Goal: Transaction & Acquisition: Purchase product/service

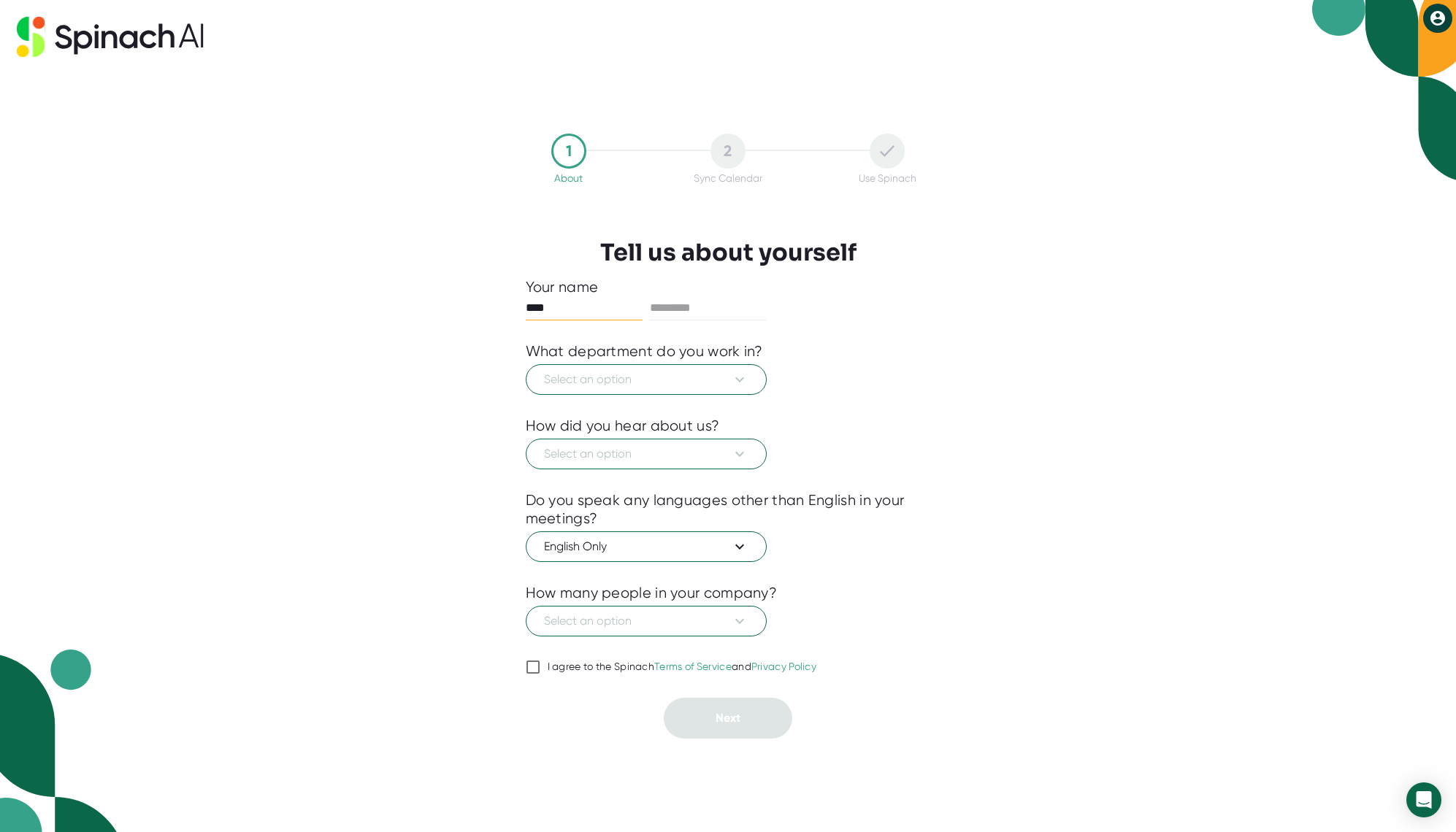
type input "****"
type input "********"
click at [739, 381] on icon at bounding box center [739, 379] width 9 height 5
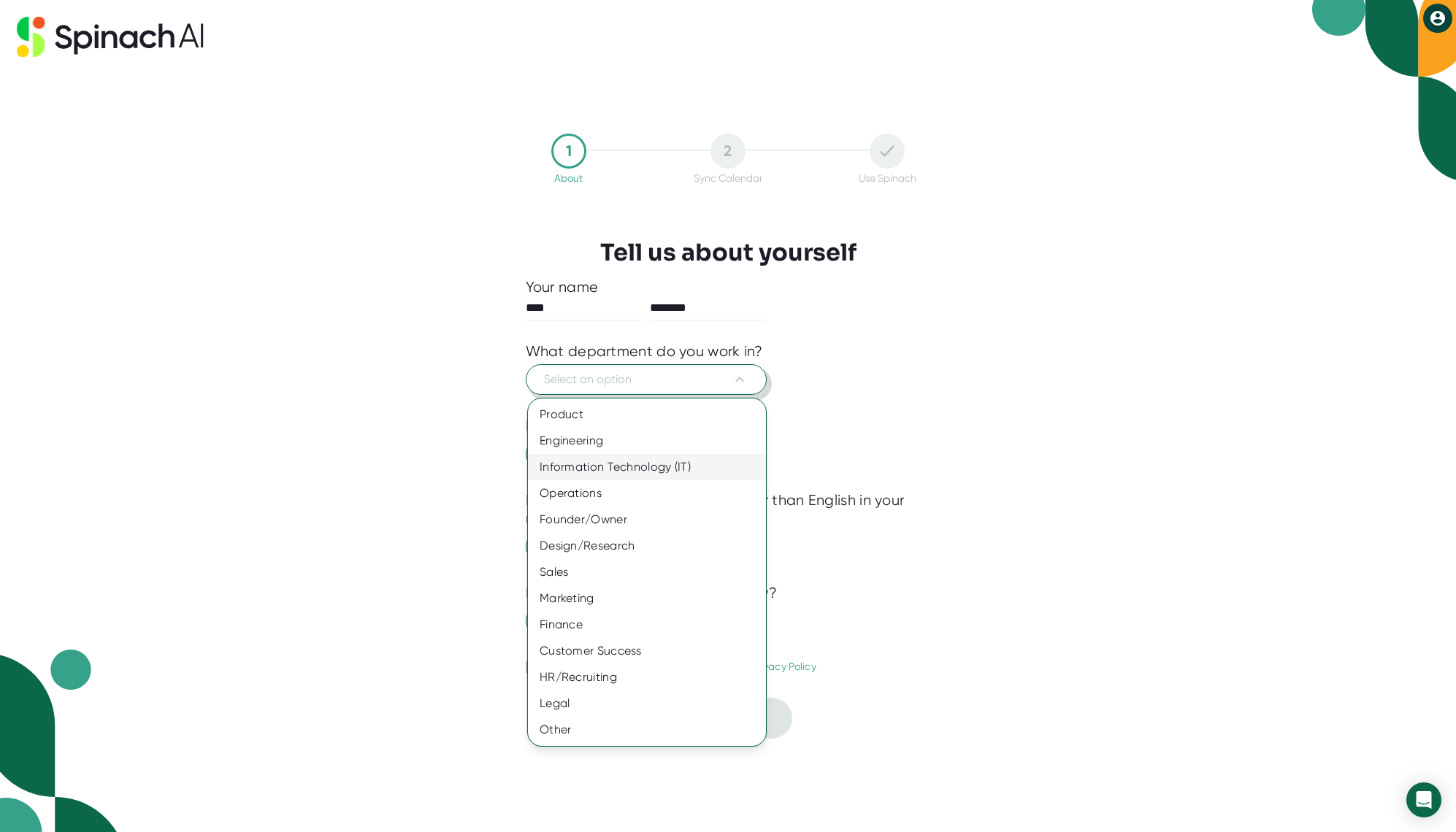
click at [663, 465] on div "Information Technology (IT)" at bounding box center [646, 467] width 238 height 27
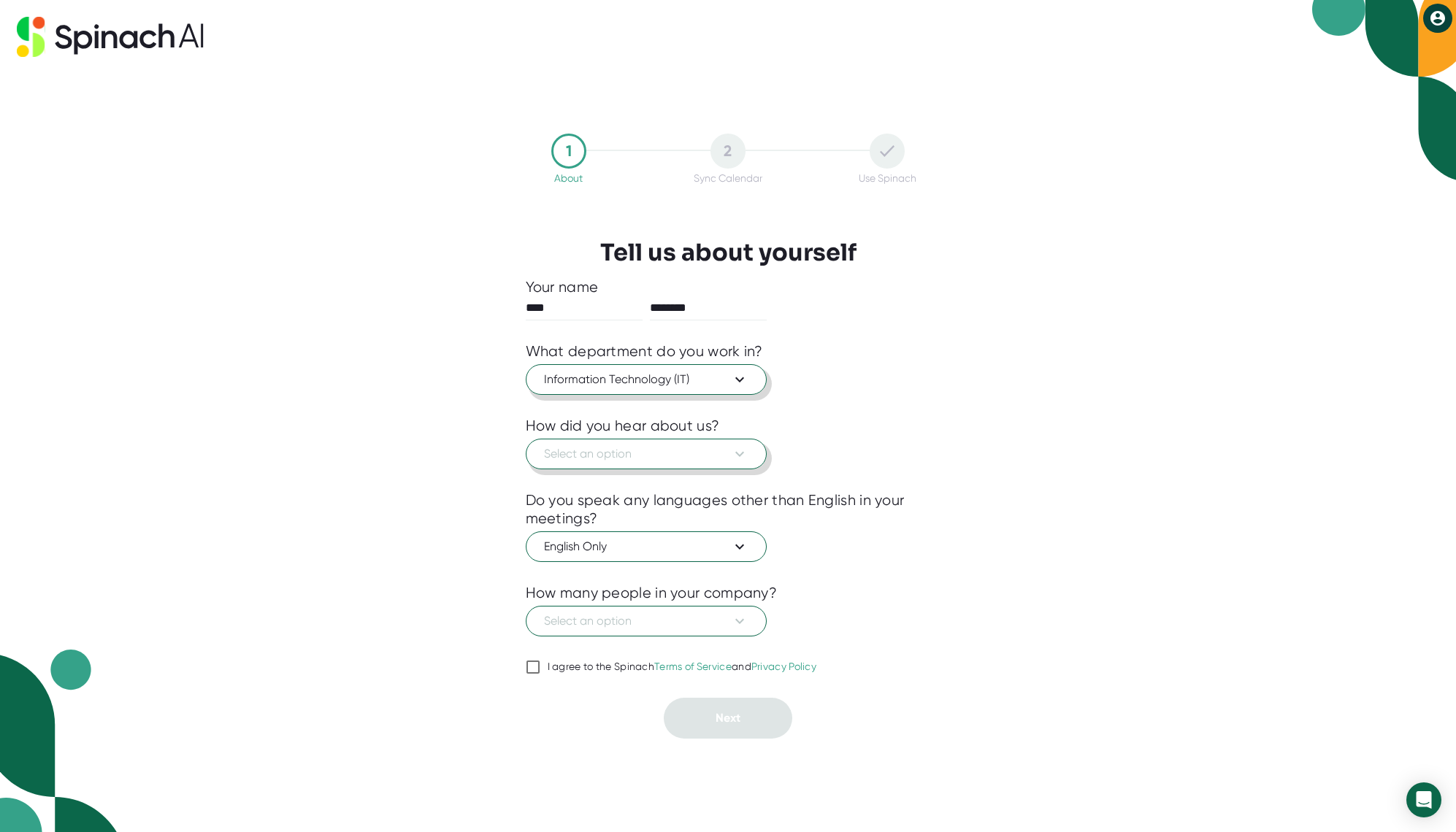
click at [740, 450] on icon at bounding box center [740, 454] width 18 height 18
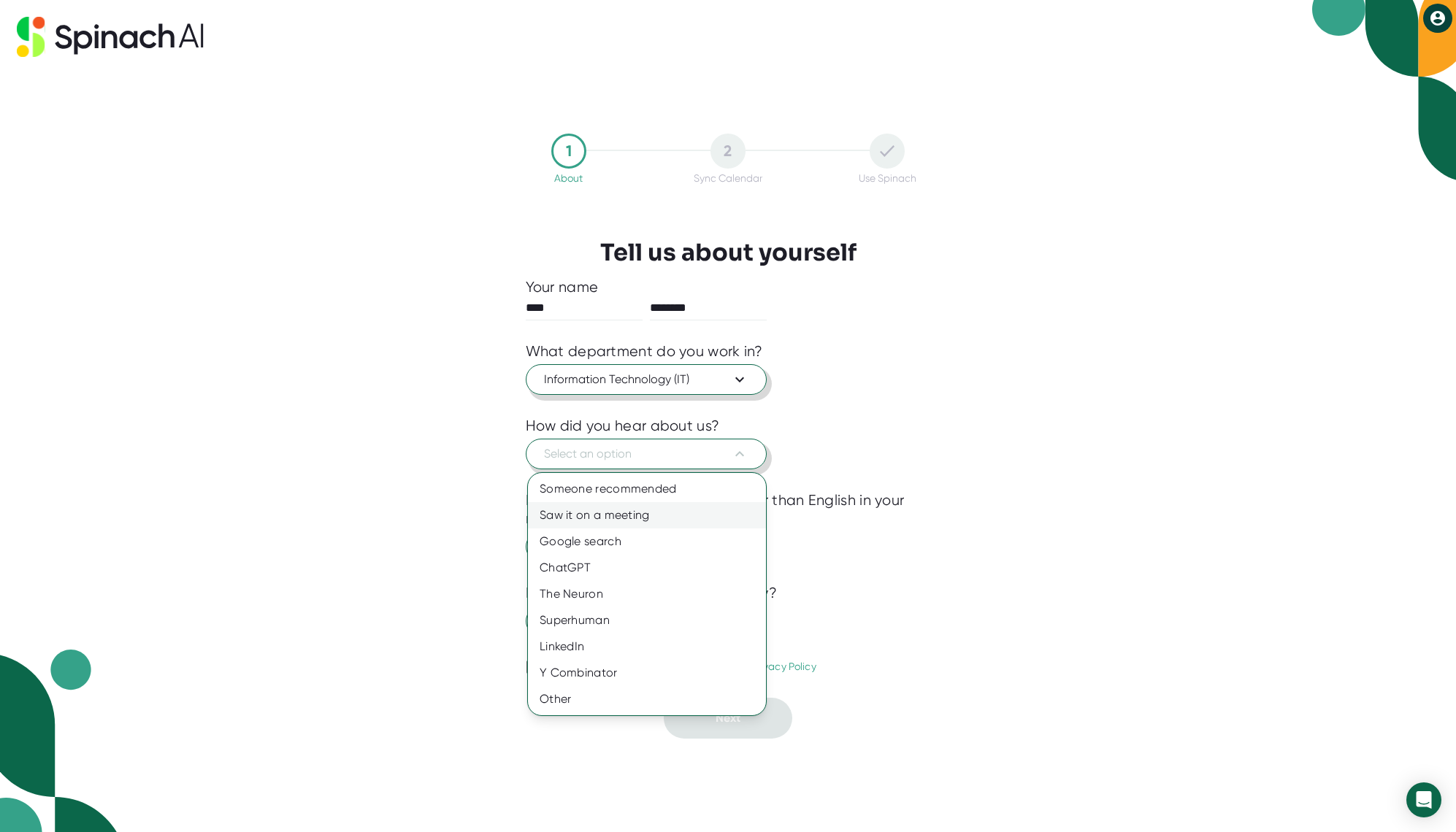
click at [673, 512] on div "Saw it on a meeting" at bounding box center [646, 515] width 238 height 27
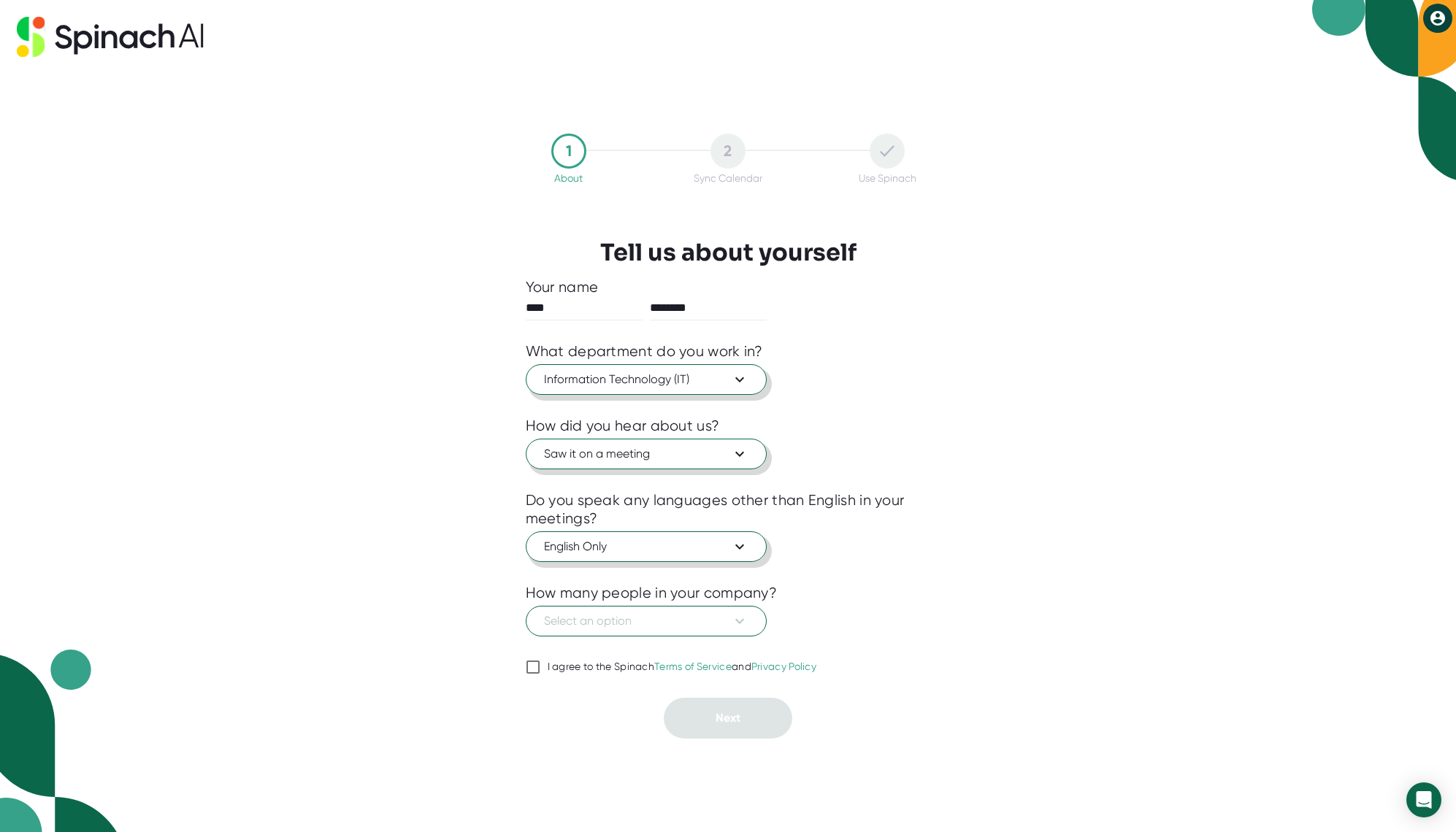
click at [735, 540] on icon at bounding box center [740, 547] width 18 height 18
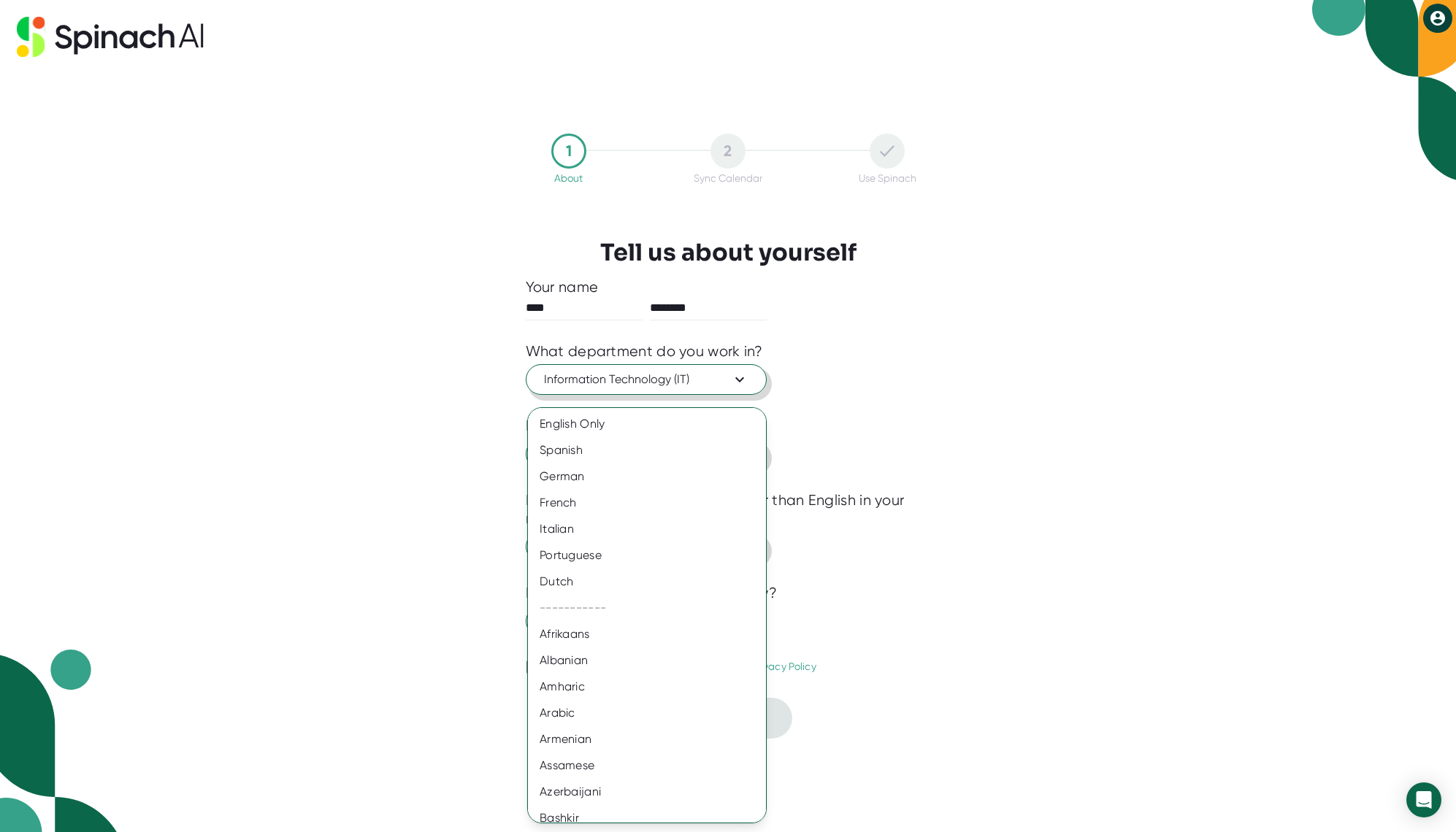
click at [956, 567] on div at bounding box center [728, 416] width 1456 height 832
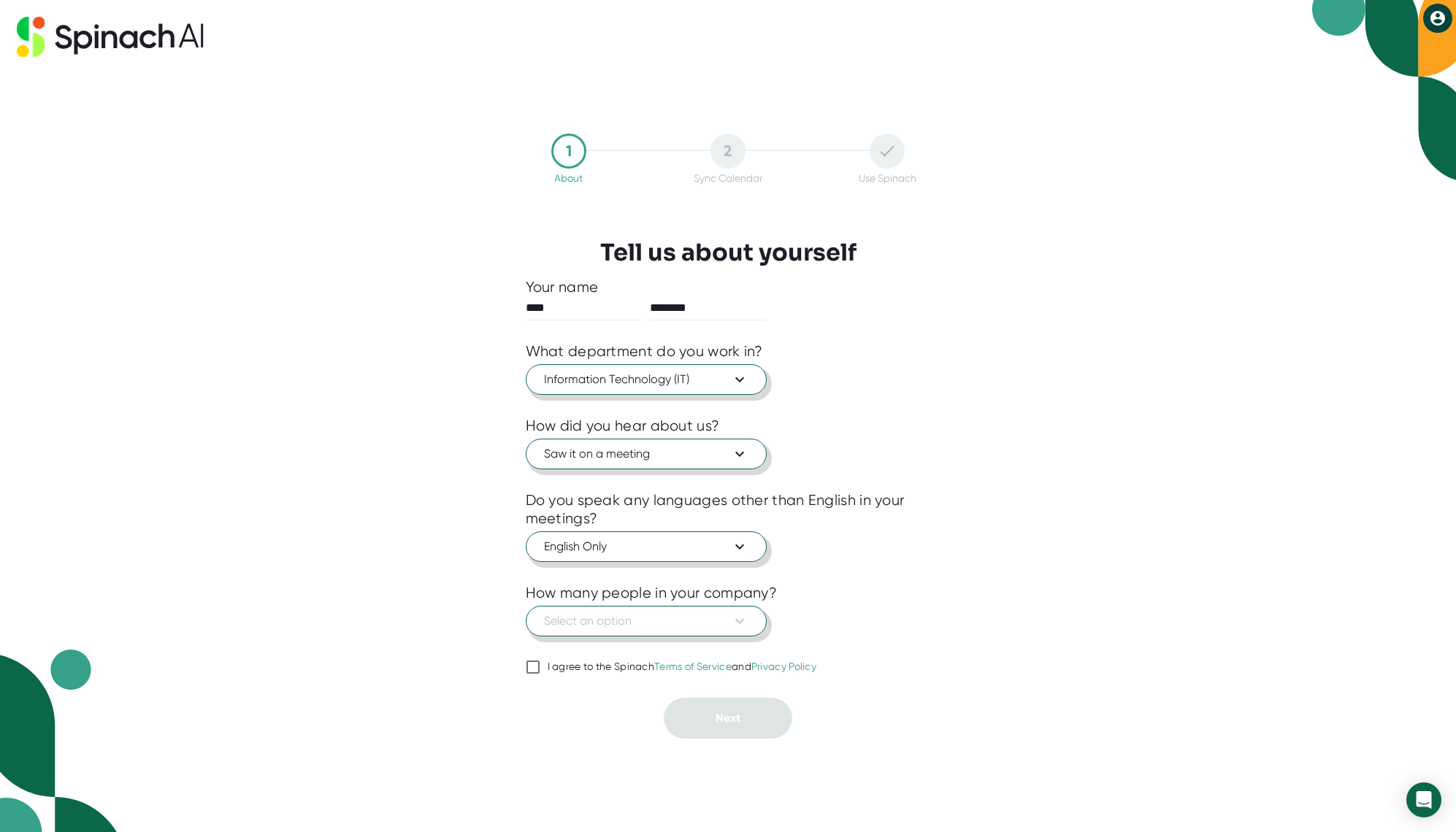
click at [743, 618] on icon at bounding box center [740, 621] width 18 height 18
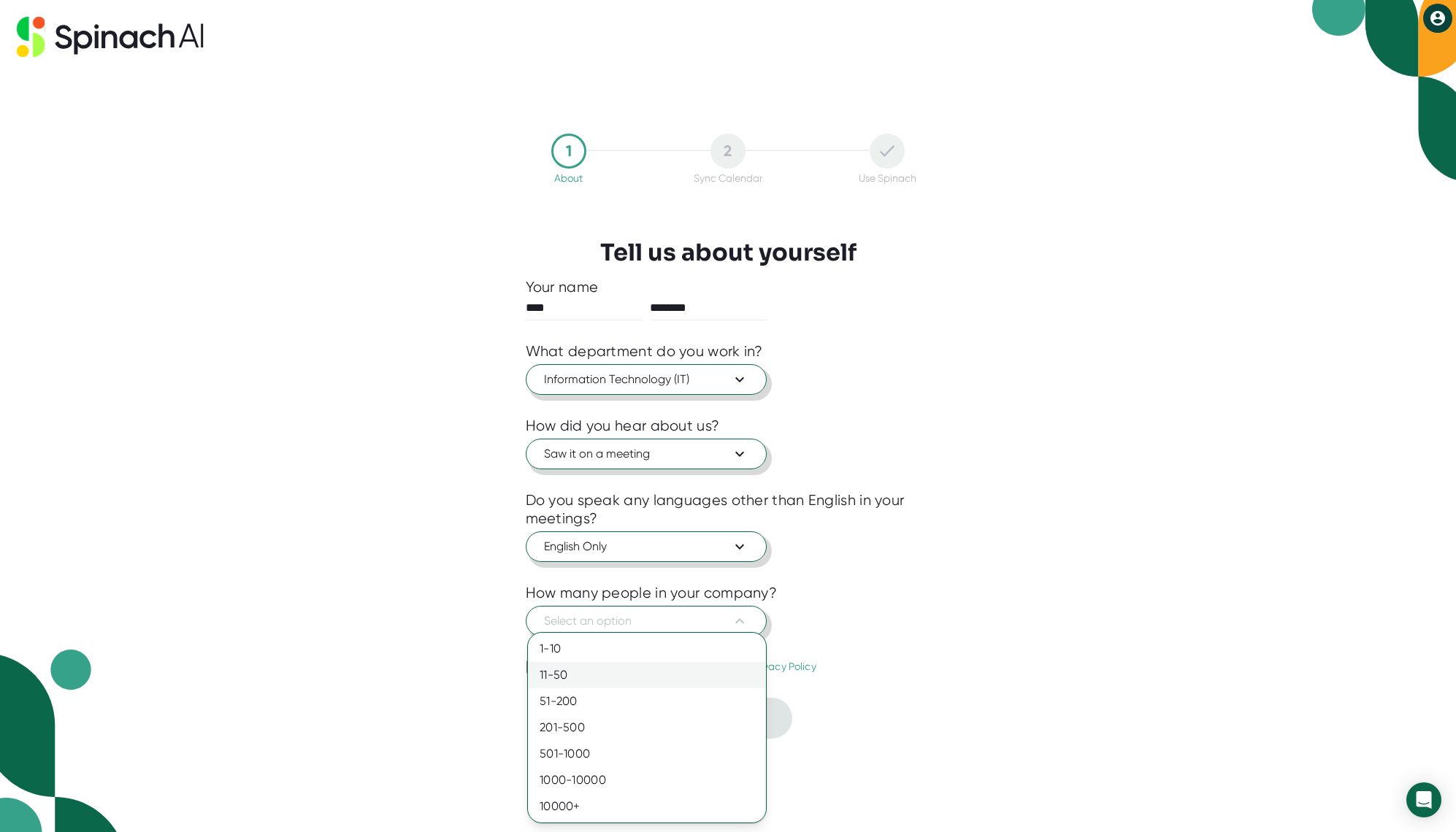
click at [690, 682] on div "11-50" at bounding box center [646, 675] width 238 height 27
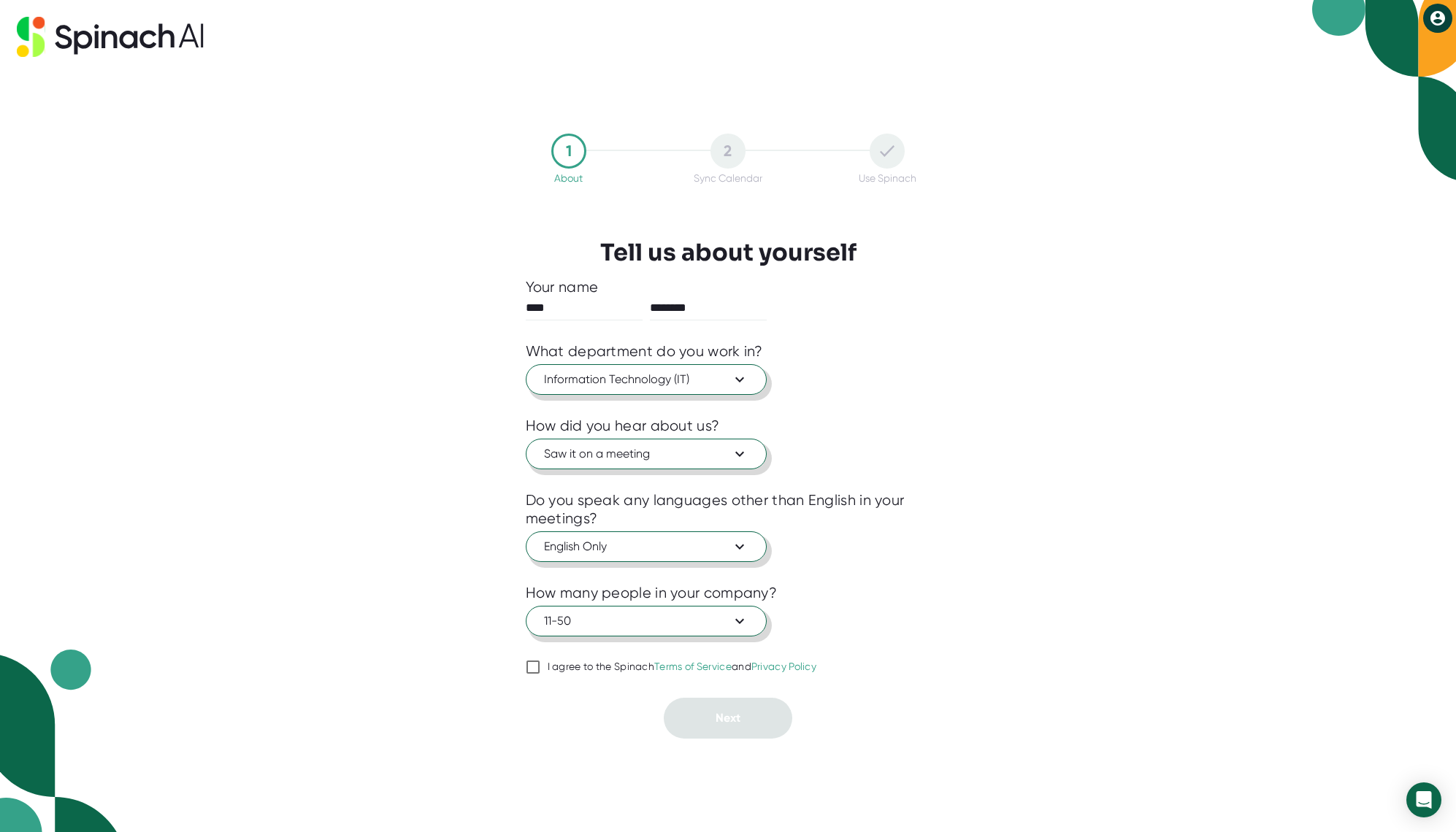
click at [531, 667] on input "I agree to the Spinach Terms of Service and Privacy Policy" at bounding box center [533, 667] width 15 height 18
checkbox input "true"
click at [726, 707] on button "Next" at bounding box center [728, 718] width 128 height 41
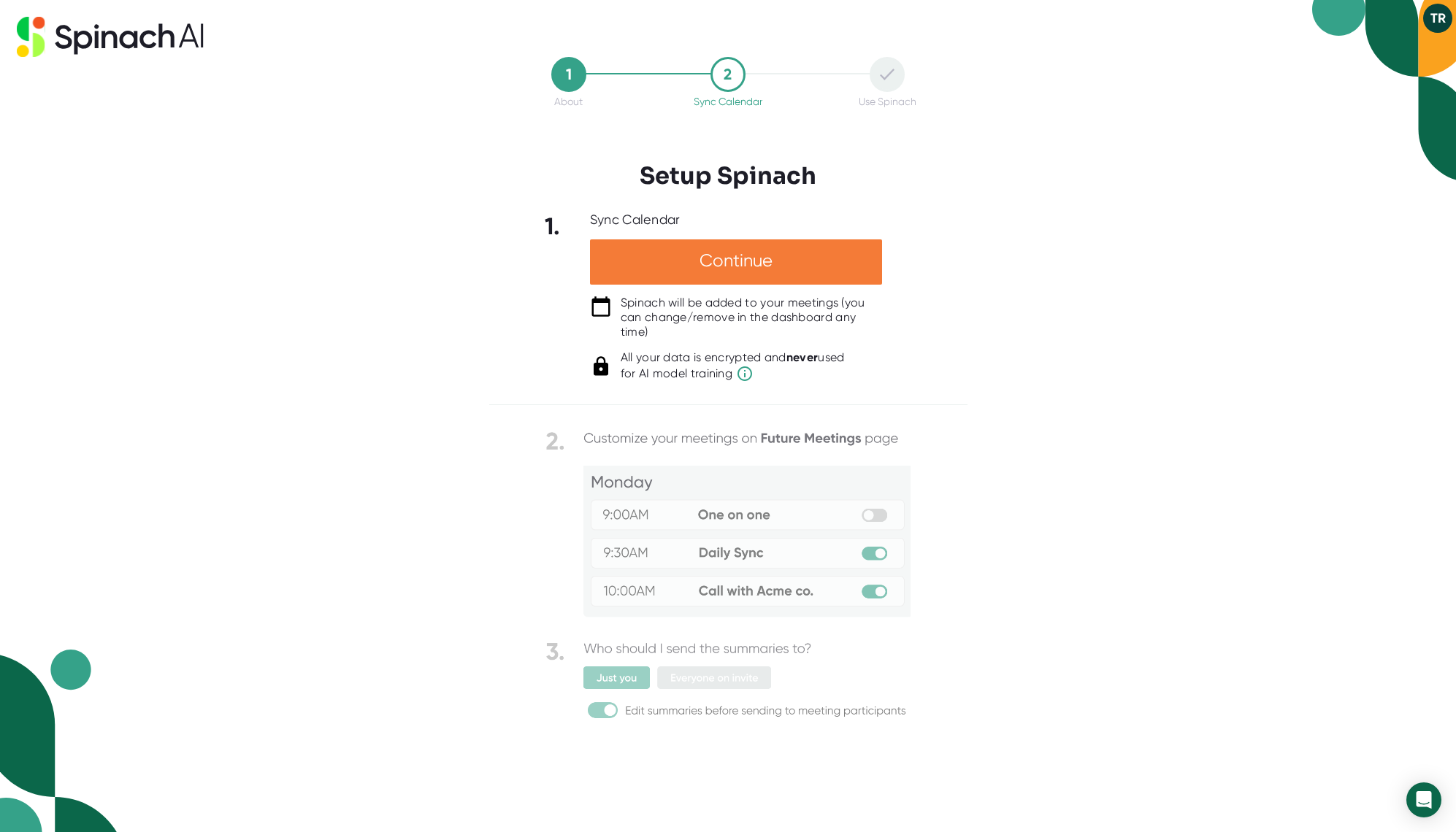
click at [746, 255] on div "Continue" at bounding box center [736, 262] width 292 height 45
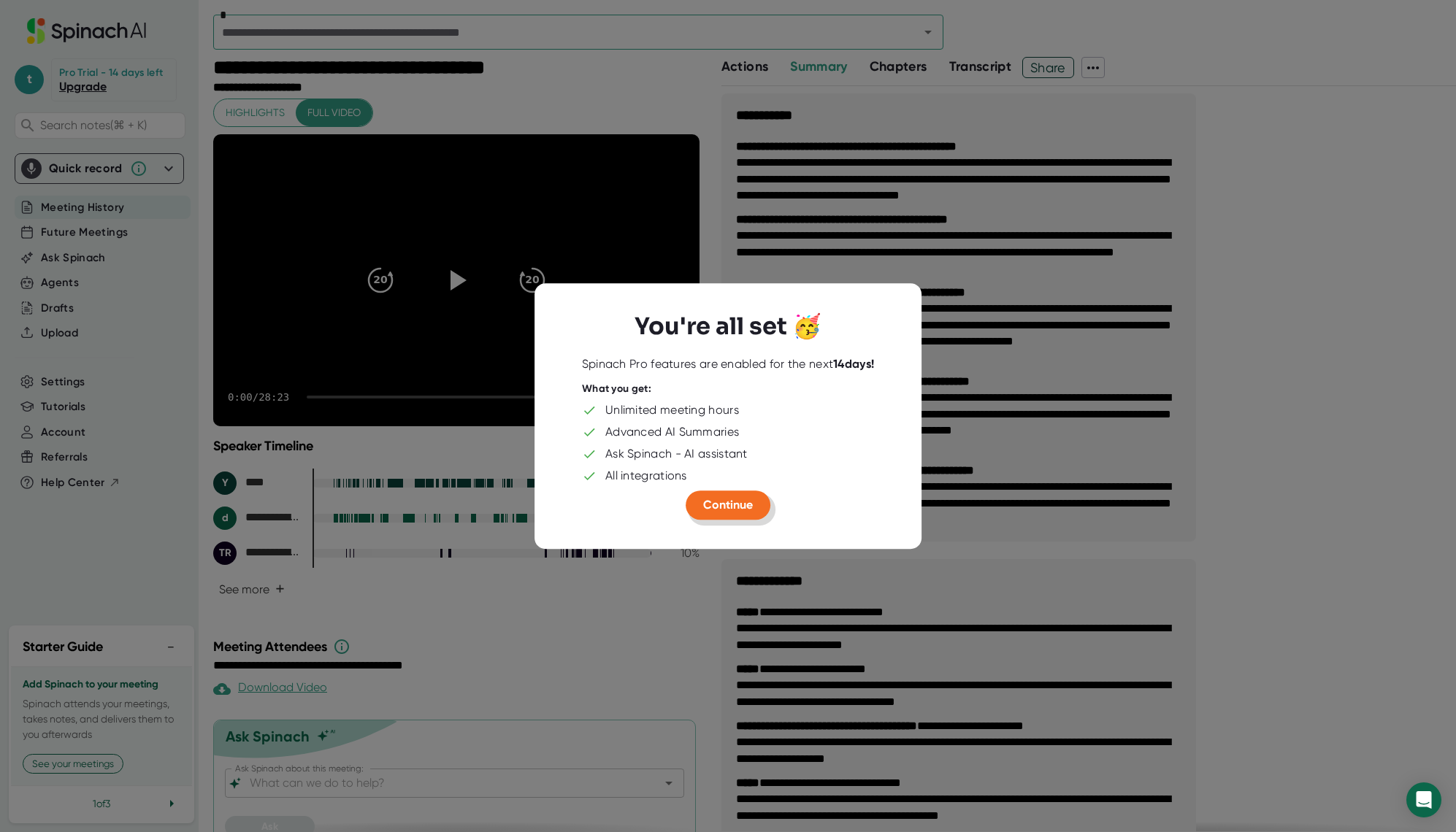
click at [730, 508] on span "Continue" at bounding box center [727, 504] width 49 height 14
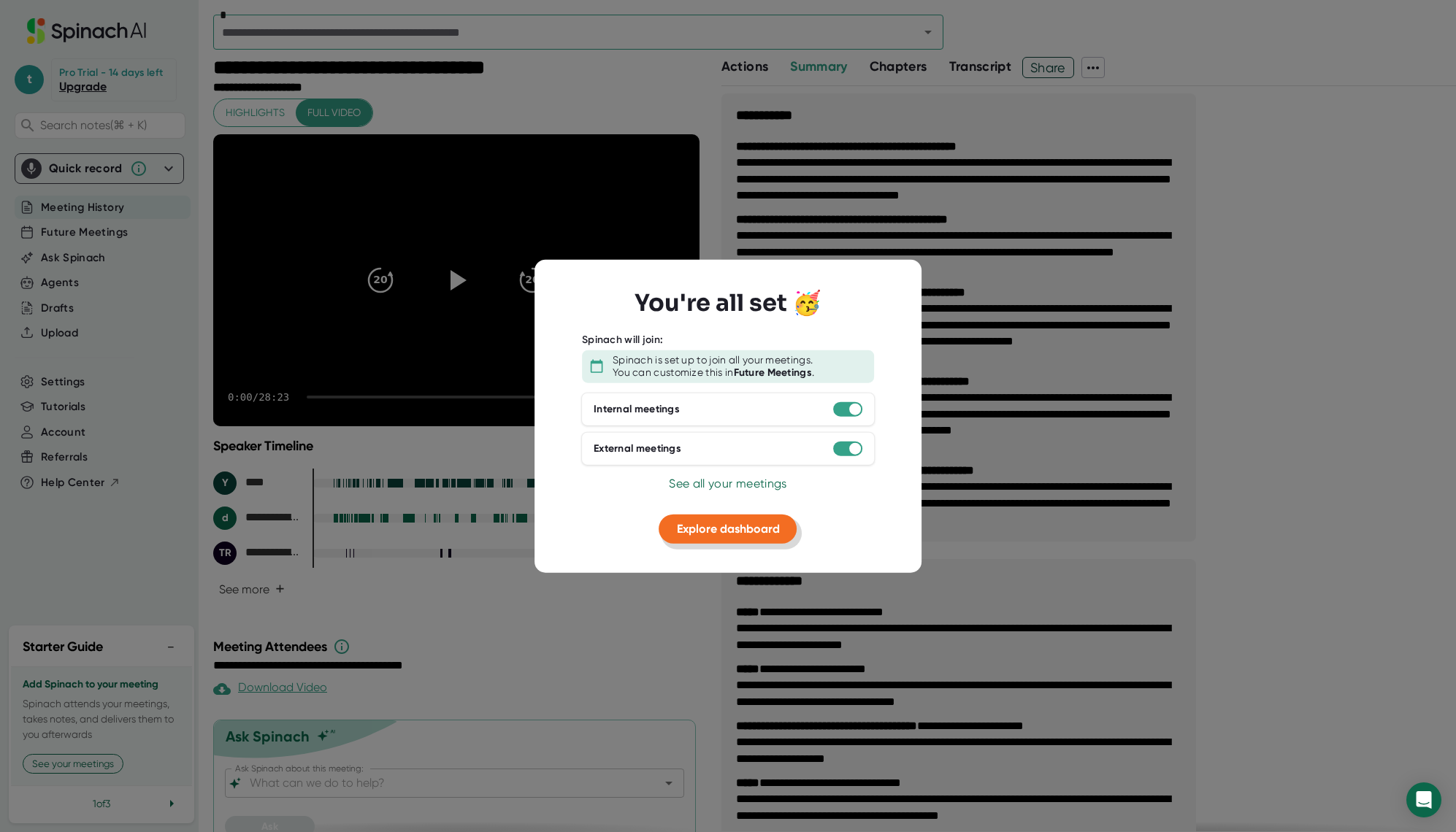
click at [742, 529] on span "Explore dashboard" at bounding box center [728, 527] width 103 height 14
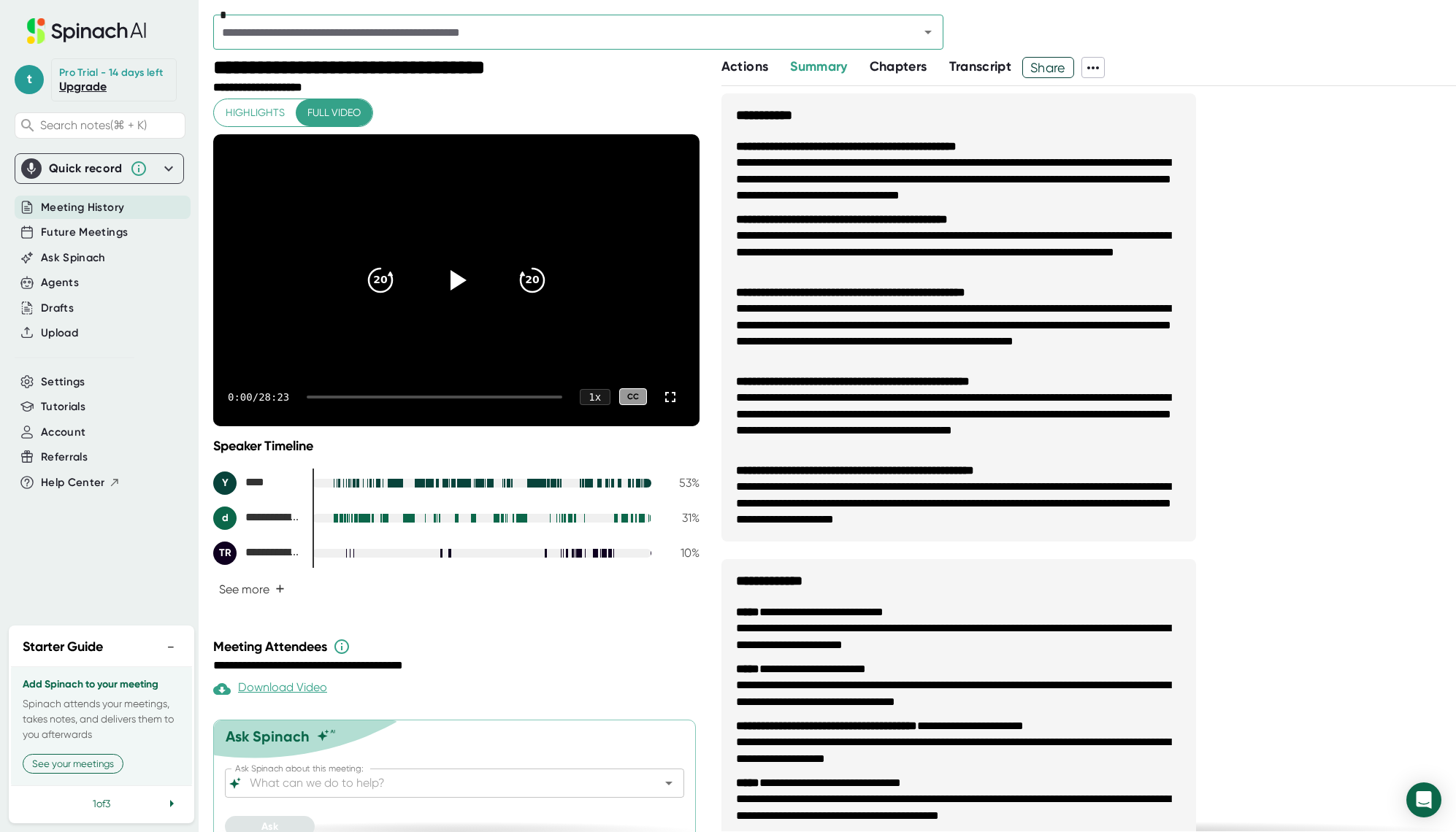
click at [1105, 58] on span at bounding box center [1092, 67] width 22 height 19
click at [1176, 60] on div at bounding box center [728, 416] width 1456 height 832
click at [68, 424] on span "Account" at bounding box center [63, 432] width 44 height 17
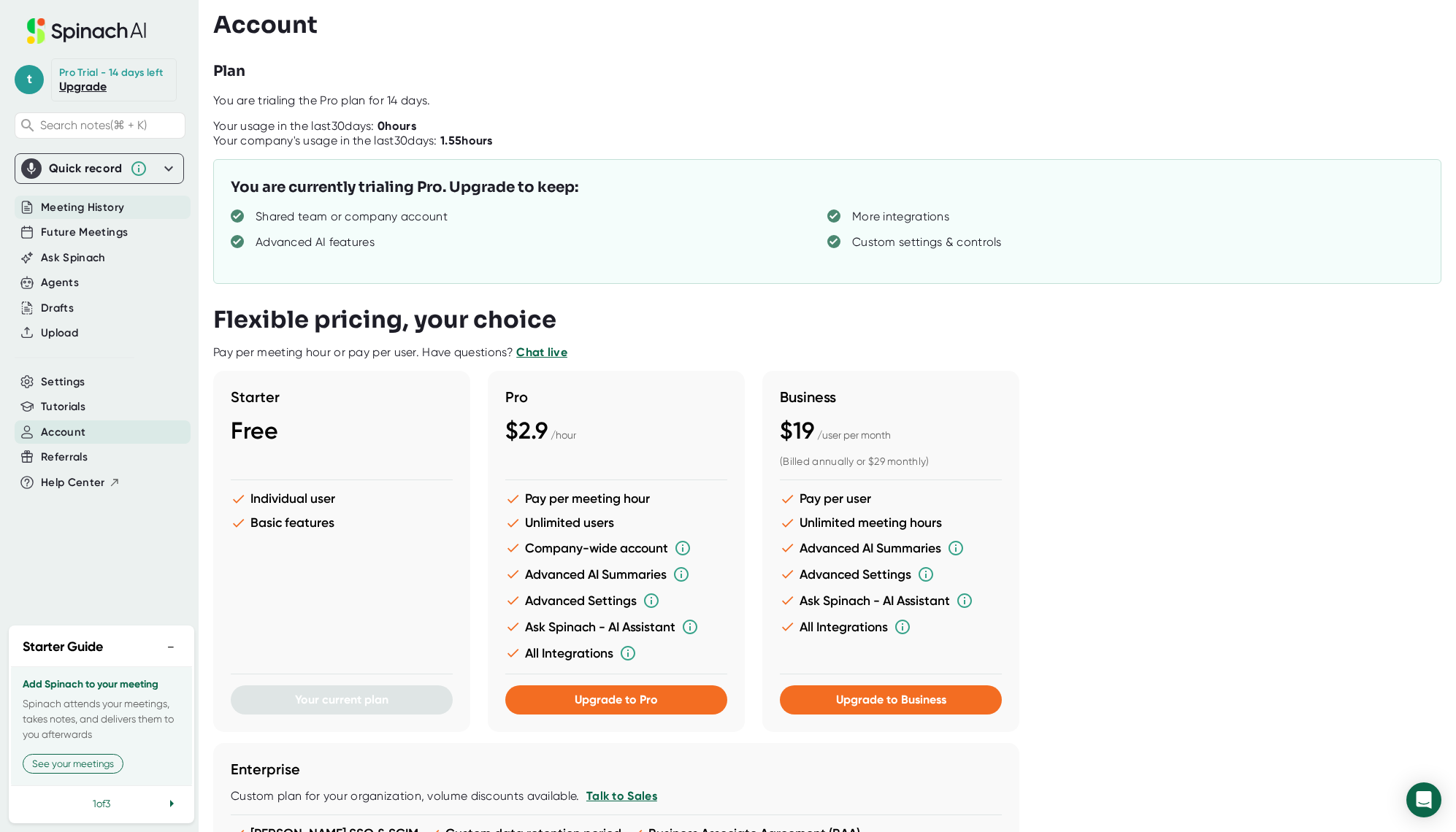
click at [83, 209] on span "Meeting History" at bounding box center [82, 208] width 83 height 17
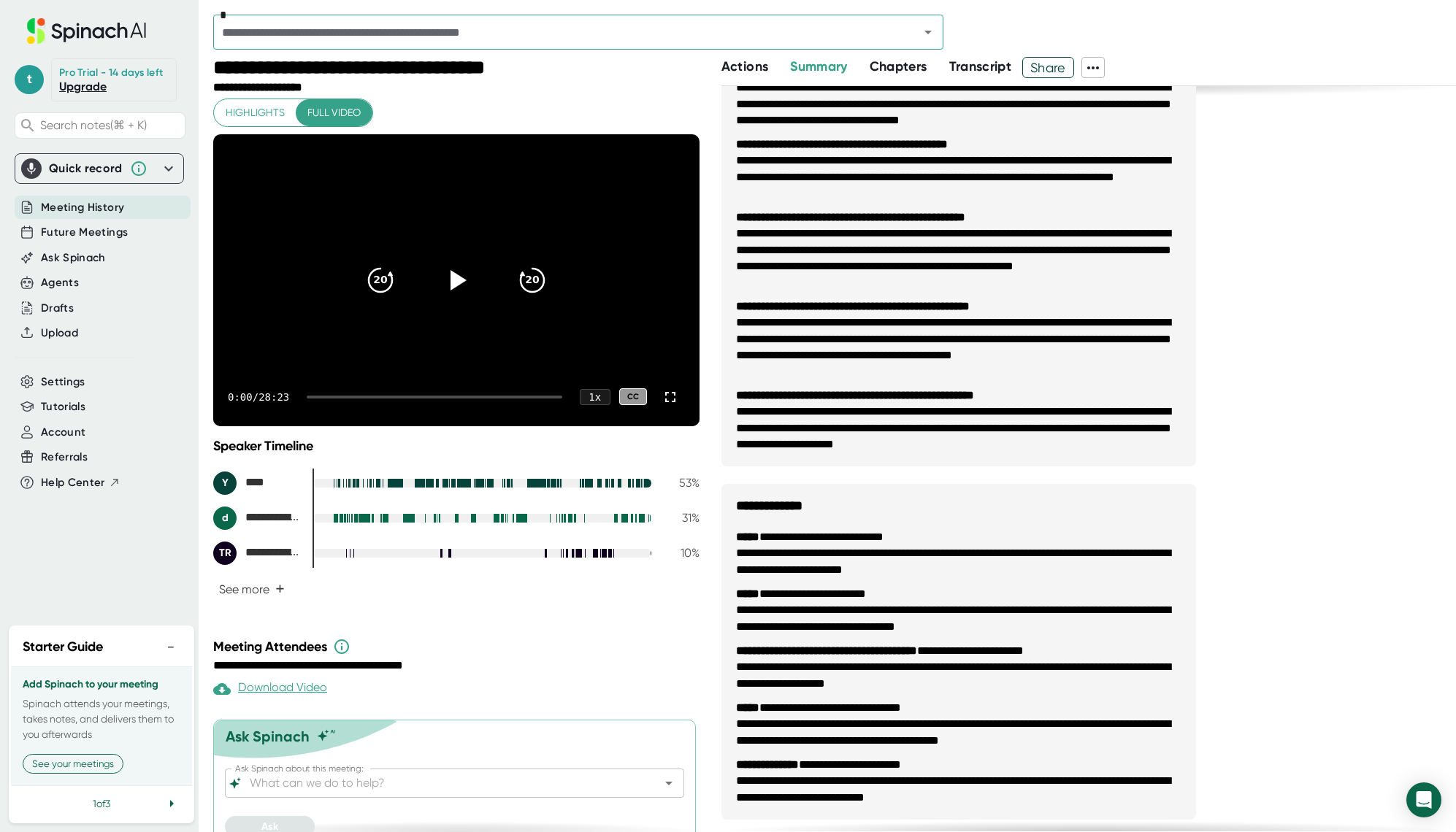
scroll to position [95, 0]
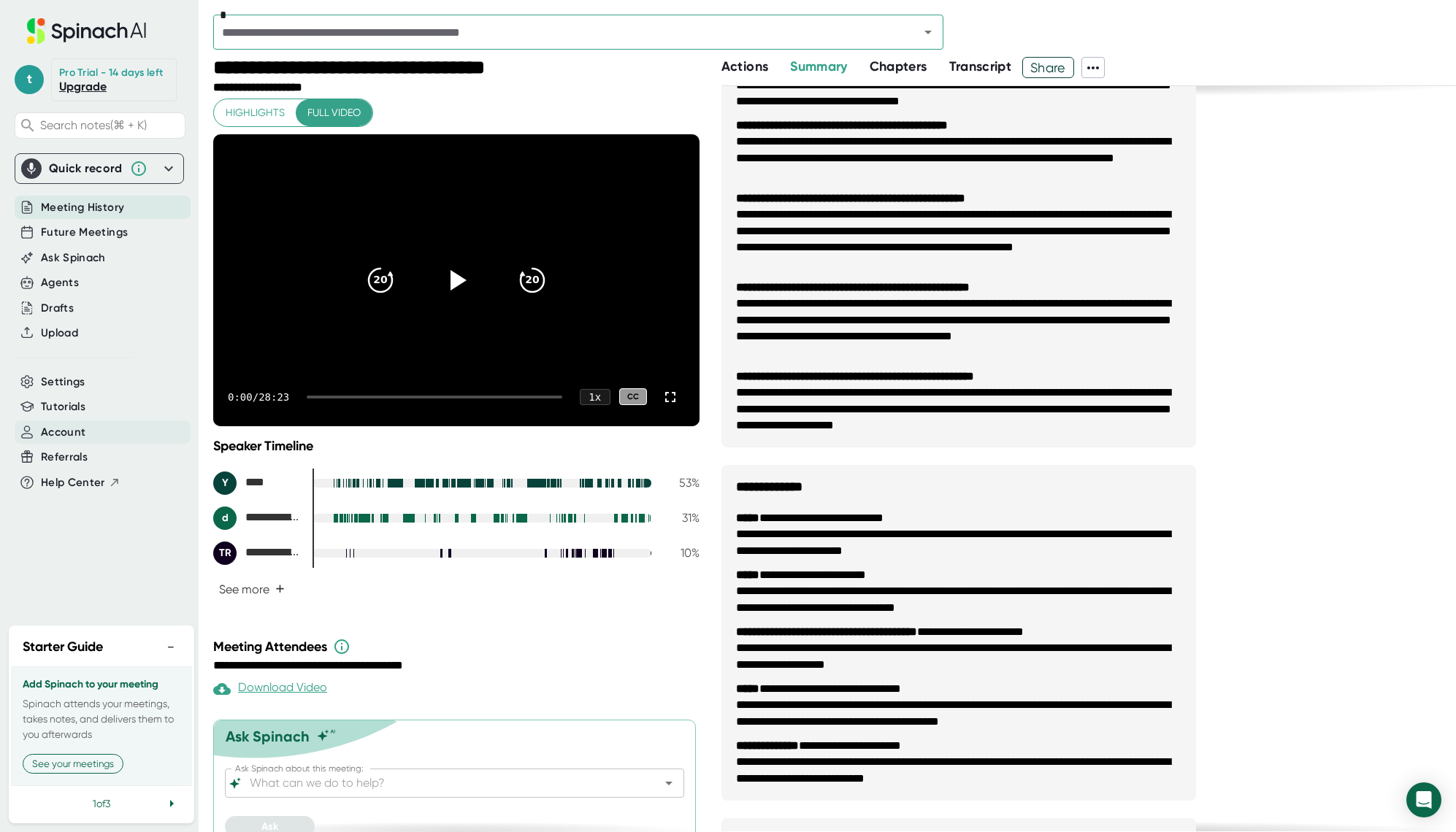
click at [65, 429] on span "Account" at bounding box center [63, 432] width 44 height 17
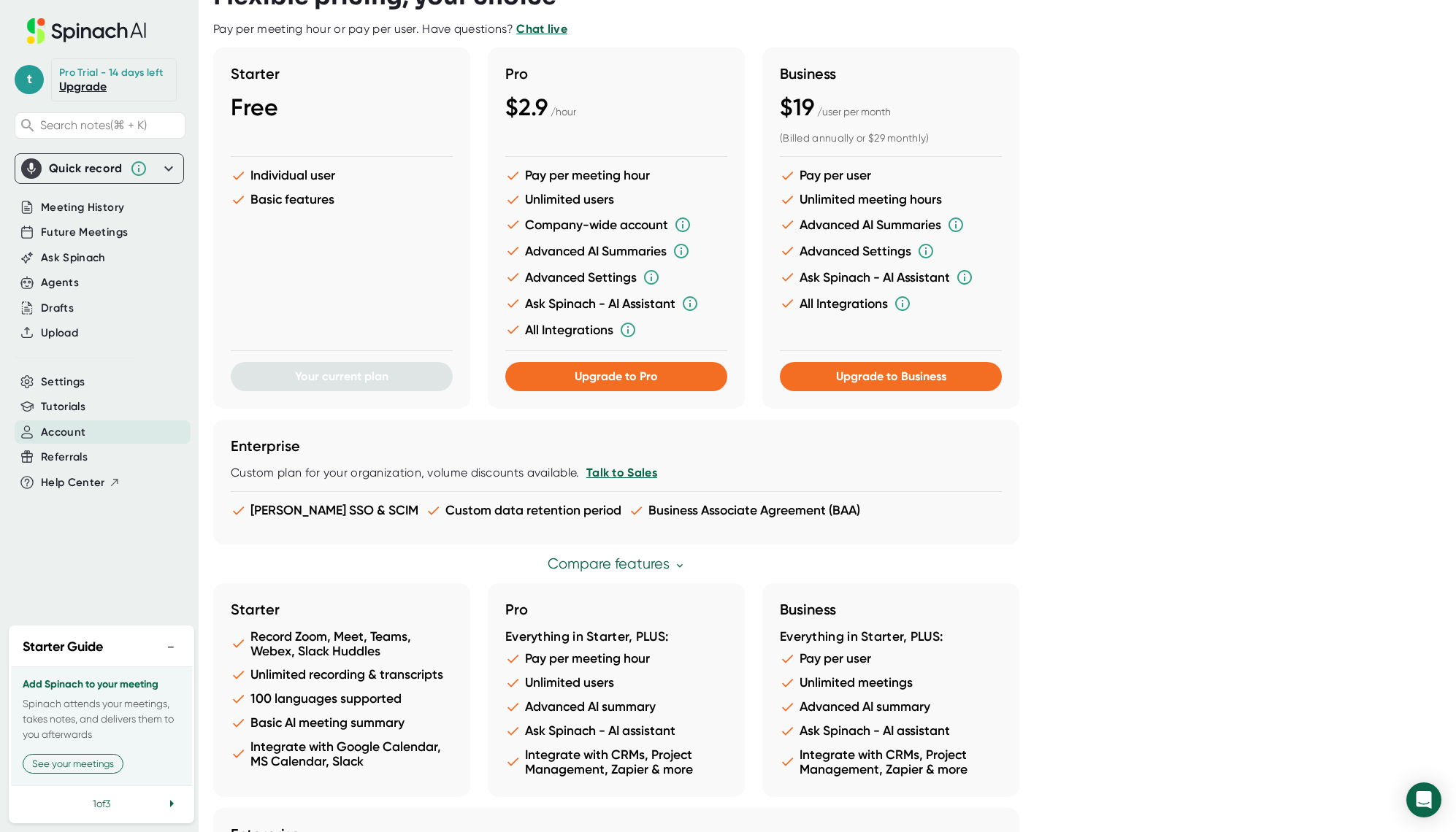
scroll to position [333, 0]
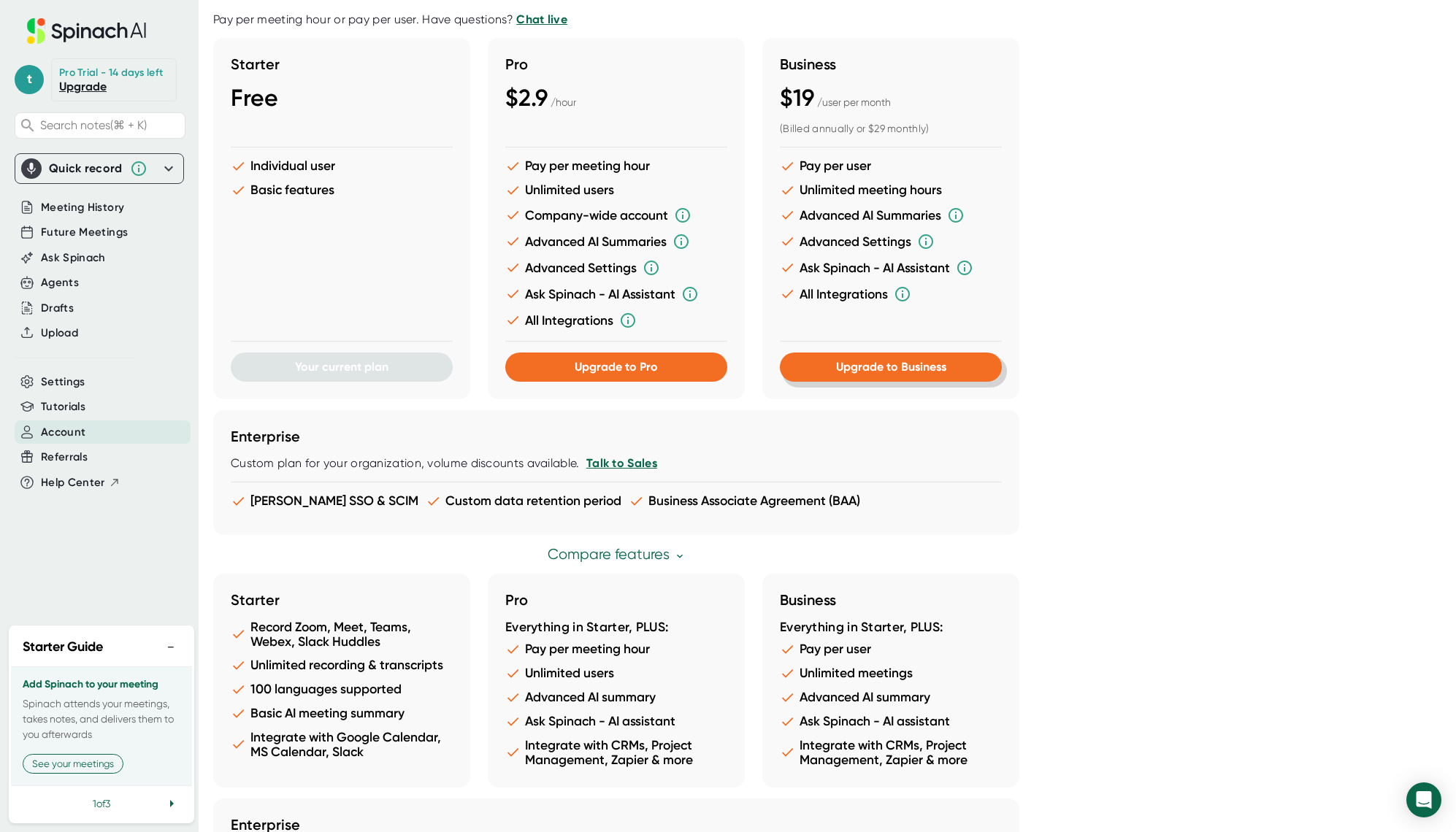
click at [906, 370] on span "Upgrade to Business" at bounding box center [891, 367] width 110 height 14
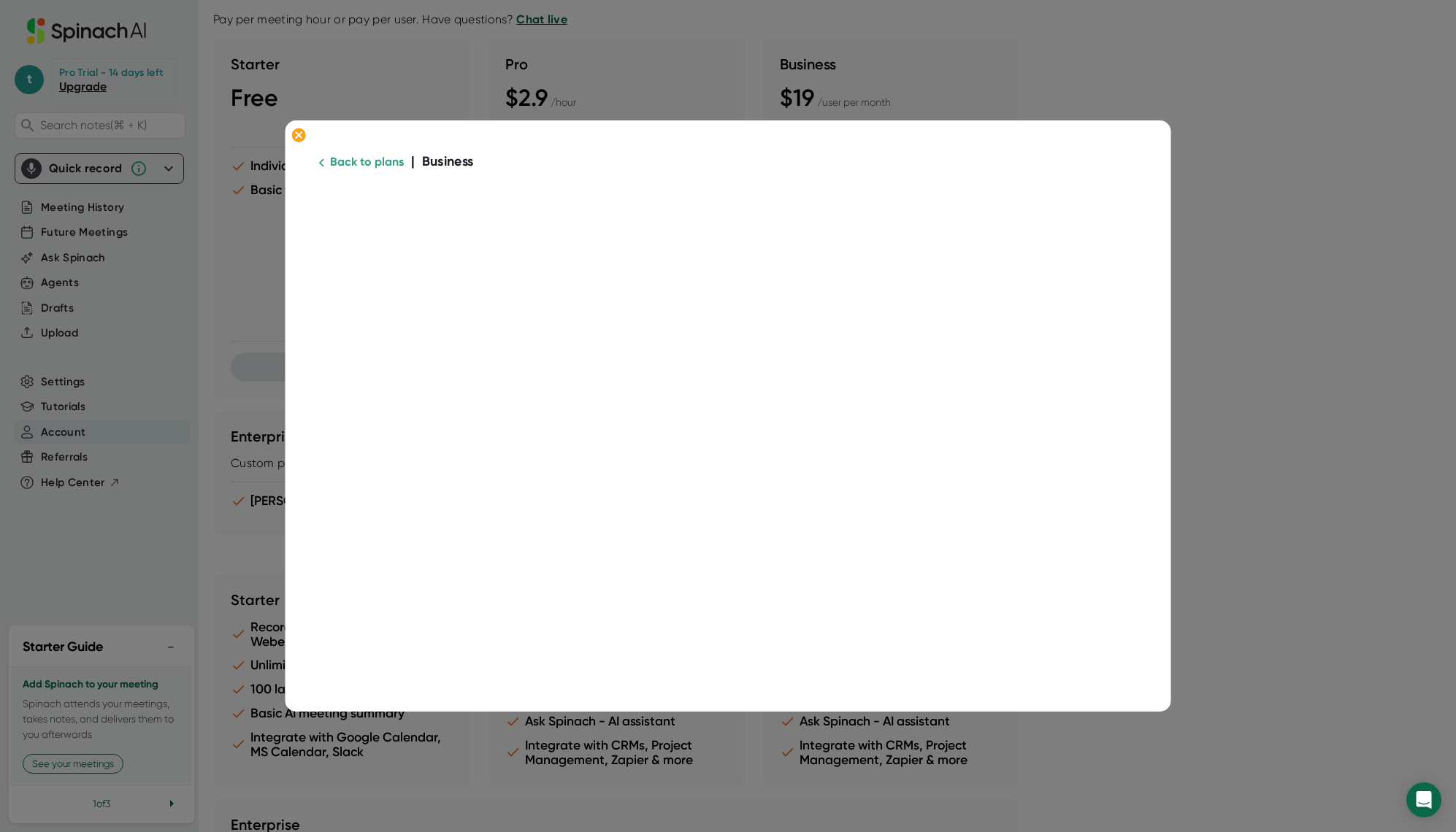
scroll to position [0, 0]
